Goal: Task Accomplishment & Management: Complete application form

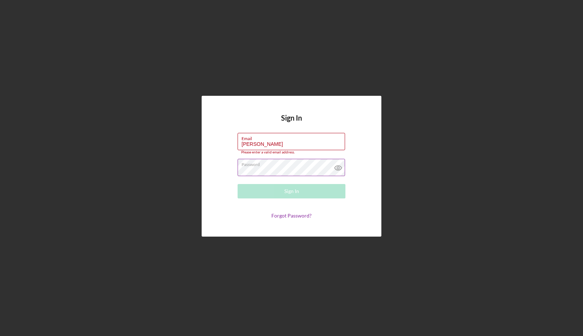
click at [297, 159] on label "Password" at bounding box center [294, 163] width 104 height 8
click at [284, 124] on h4 "Sign In" at bounding box center [291, 123] width 21 height 19
click at [267, 151] on div "Please enter a valid email address." at bounding box center [292, 152] width 108 height 4
click at [269, 147] on input "[PERSON_NAME]" at bounding box center [292, 141] width 108 height 17
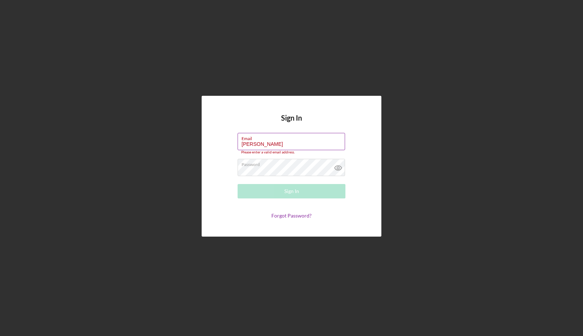
click at [276, 144] on input "[PERSON_NAME]" at bounding box center [292, 141] width 108 height 17
type input "e"
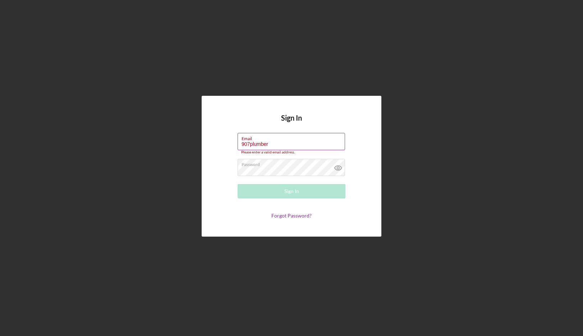
type input "[EMAIL_ADDRESS][DOMAIN_NAME]"
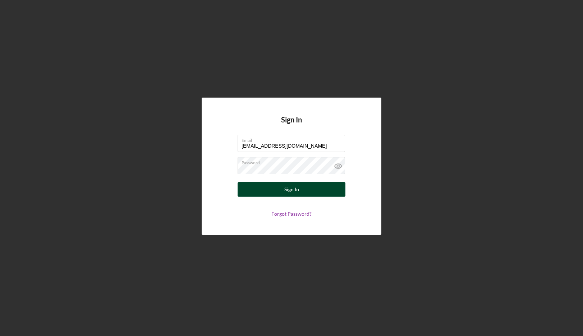
click at [290, 192] on div "Sign In" at bounding box center [291, 189] width 15 height 14
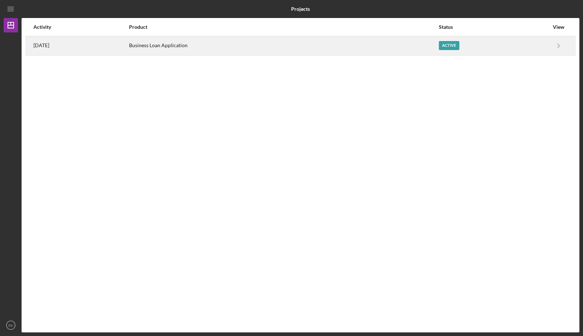
click at [355, 50] on div "Business Loan Application" at bounding box center [283, 46] width 309 height 18
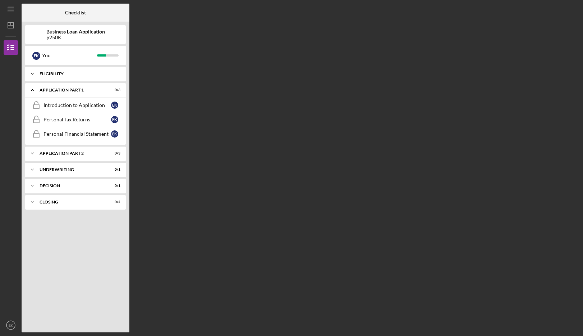
click at [73, 78] on div "Icon/Expander Eligibility 8 / 8" at bounding box center [75, 74] width 101 height 14
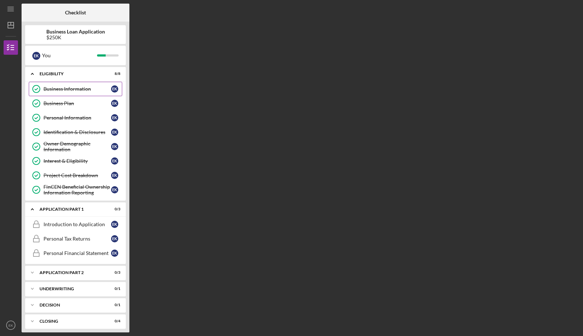
click at [61, 90] on div "Business Information" at bounding box center [78, 89] width 68 height 6
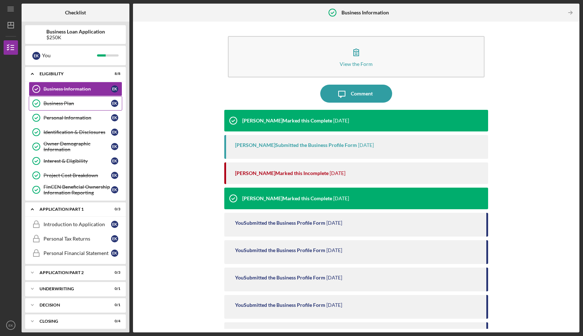
click at [65, 99] on link "Business Plan Business Plan E K" at bounding box center [75, 103] width 93 height 14
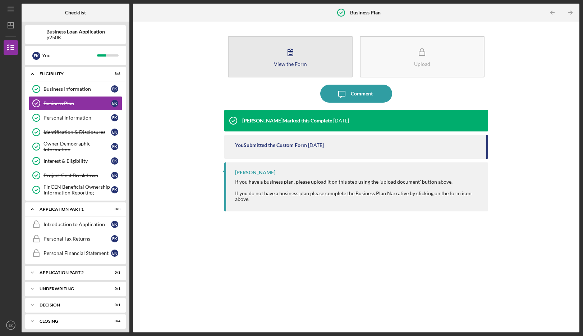
click at [318, 67] on button "View the Form Form" at bounding box center [290, 56] width 125 height 41
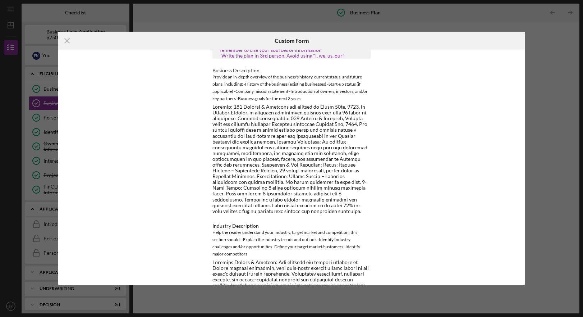
scroll to position [36, 0]
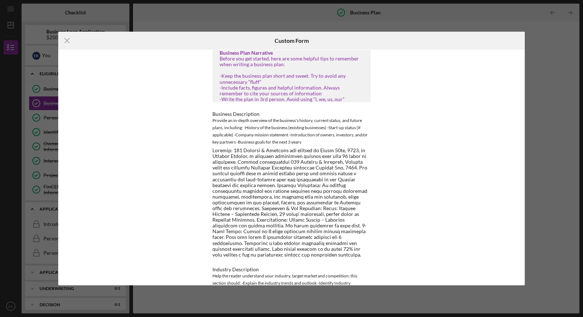
click at [254, 168] on div at bounding box center [292, 202] width 158 height 110
click at [263, 179] on div at bounding box center [292, 202] width 158 height 110
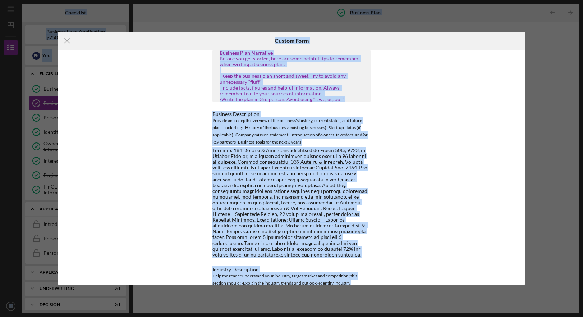
copy body "Checklist Business Loan Application $250K E K You Icon/Expander Eligibility 8 /…"
click at [269, 173] on div at bounding box center [292, 202] width 158 height 110
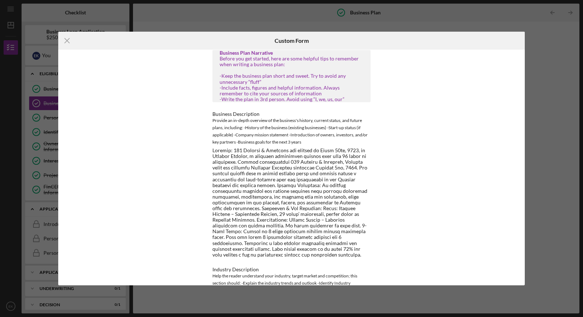
scroll to position [34, 0]
click at [259, 85] on div "Before you get started, here are some helpful tips to remember when writing a b…" at bounding box center [292, 80] width 144 height 46
drag, startPoint x: 223, startPoint y: 62, endPoint x: 248, endPoint y: 121, distance: 64.0
click at [247, 128] on div "Provide an in-depth overview of the business's history, current status, and fut…" at bounding box center [292, 132] width 158 height 29
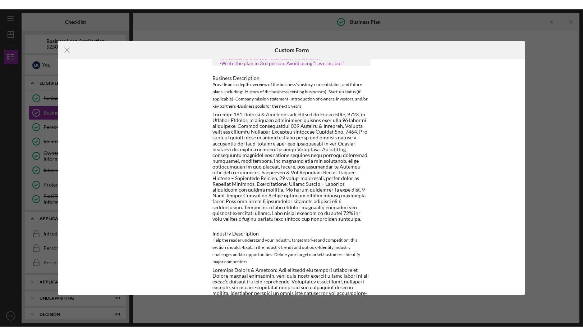
scroll to position [100, 0]
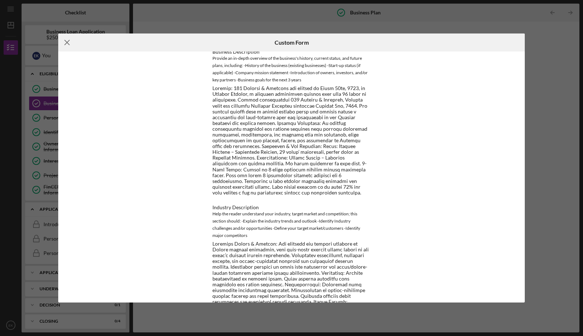
click at [67, 43] on icon "Icon/Menu Close" at bounding box center [67, 42] width 18 height 18
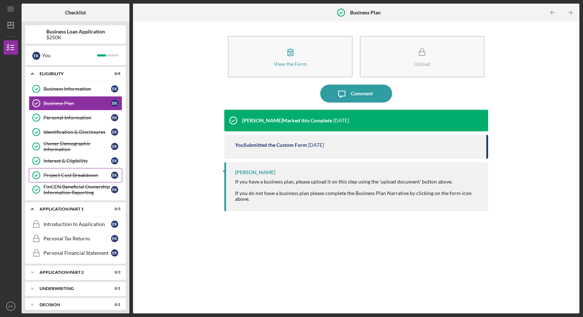
click at [91, 176] on div "Project Cost Breakdown" at bounding box center [78, 175] width 68 height 6
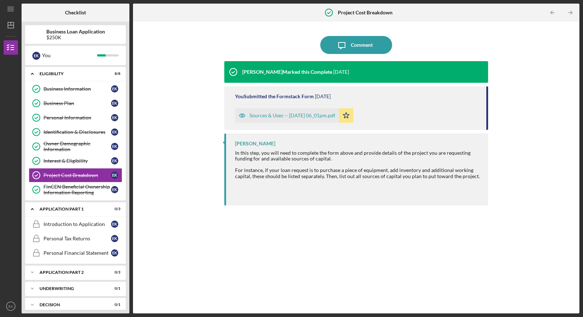
click at [295, 117] on div "Sources & Uses -- [DATE] 06_01pm.pdf" at bounding box center [293, 116] width 86 height 6
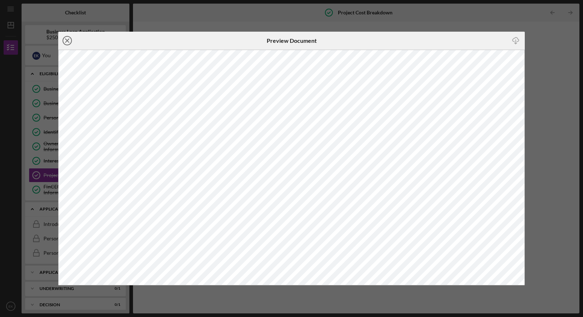
click at [65, 36] on circle at bounding box center [67, 40] width 9 height 9
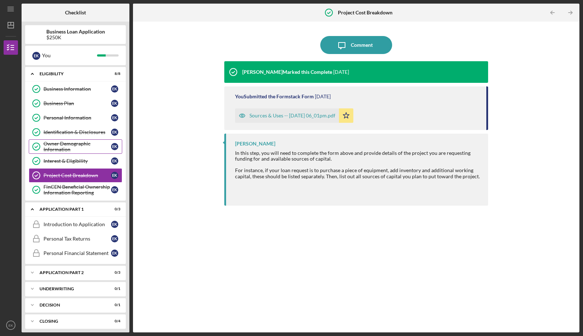
click at [82, 144] on div "Owner Demographic Information" at bounding box center [78, 147] width 68 height 12
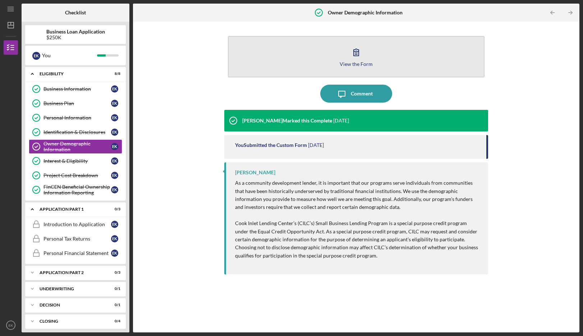
click at [299, 60] on button "View the Form Form" at bounding box center [356, 56] width 256 height 41
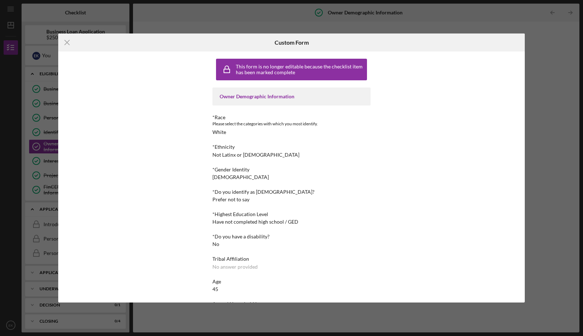
scroll to position [45, 0]
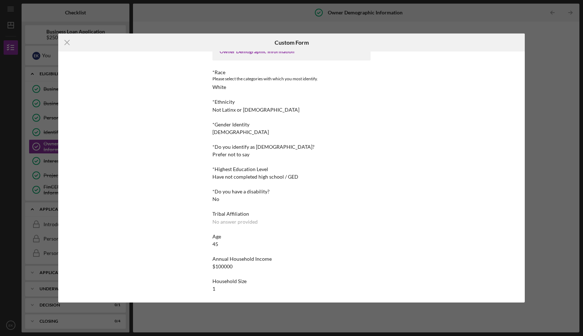
click at [301, 307] on div "Icon/Menu Close Custom Form This form is no longer editable because the checkli…" at bounding box center [291, 168] width 583 height 336
click at [286, 318] on div "Icon/Menu Close Custom Form This form is no longer editable because the checkli…" at bounding box center [291, 168] width 583 height 336
click at [67, 43] on line at bounding box center [67, 42] width 5 height 5
